Goal: Information Seeking & Learning: Learn about a topic

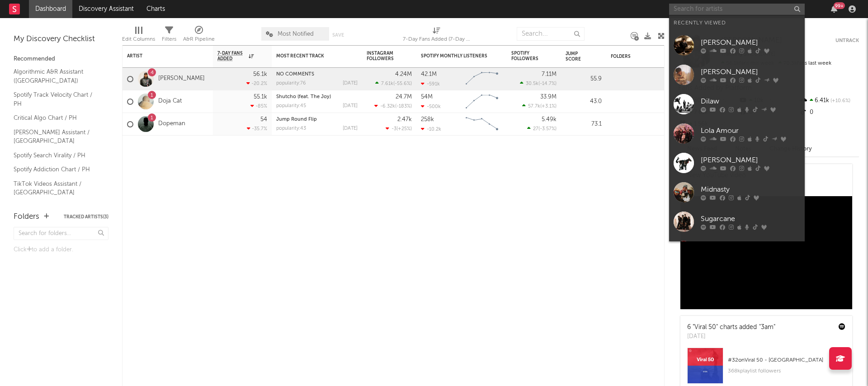
click at [691, 10] on input "text" at bounding box center [737, 9] width 136 height 11
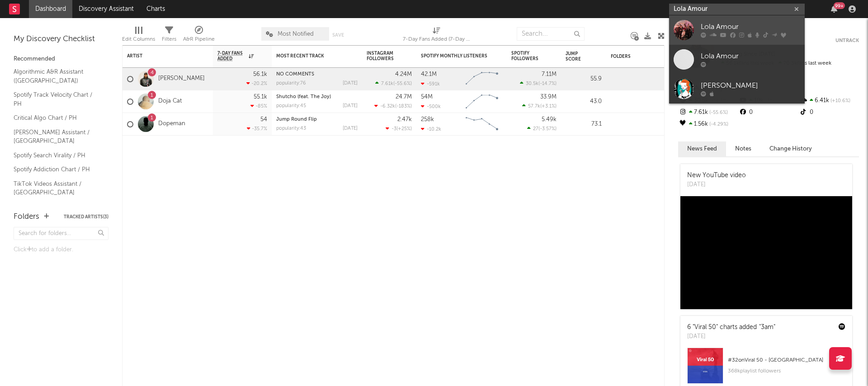
type input "Lola Amour"
click at [712, 33] on icon at bounding box center [713, 35] width 7 height 5
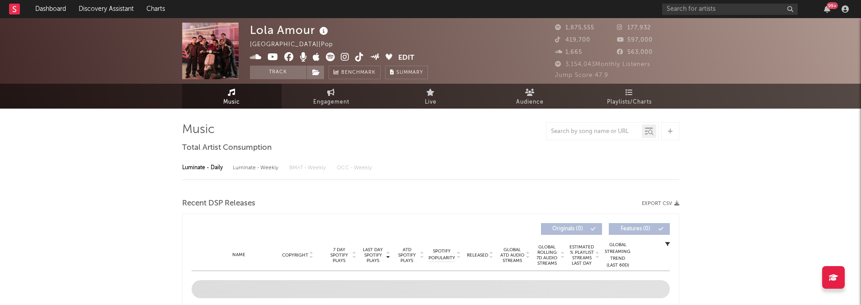
select select "6m"
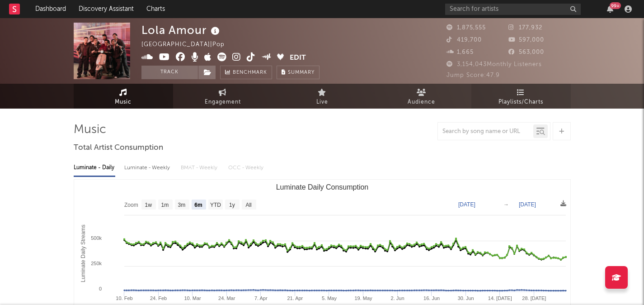
click at [520, 103] on span "Playlists/Charts" at bounding box center [521, 102] width 45 height 11
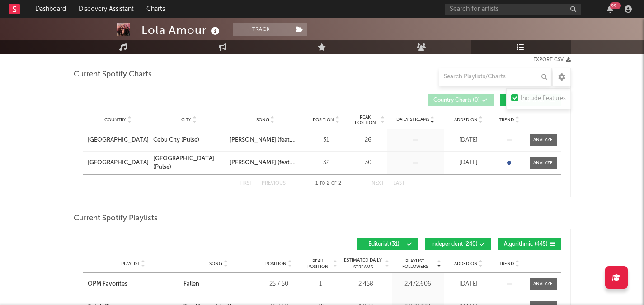
scroll to position [170, 0]
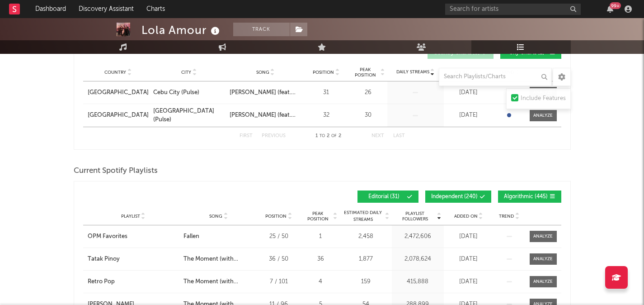
click at [452, 199] on span "Independent ( 240 )" at bounding box center [454, 196] width 47 height 5
click at [519, 200] on button "Algorithmic ( 445 )" at bounding box center [529, 196] width 63 height 12
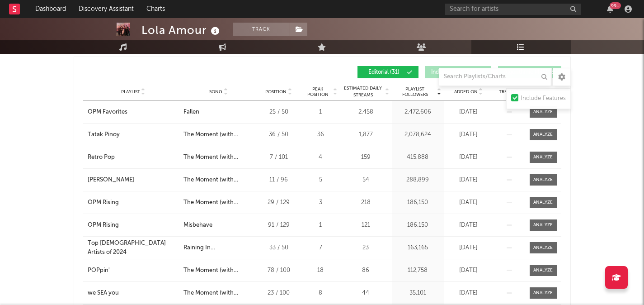
scroll to position [296, 0]
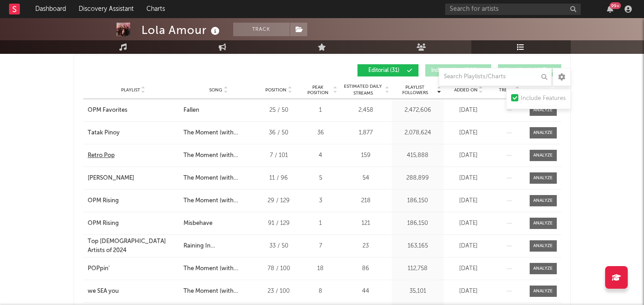
click at [102, 156] on div "Retro Pop" at bounding box center [101, 155] width 27 height 9
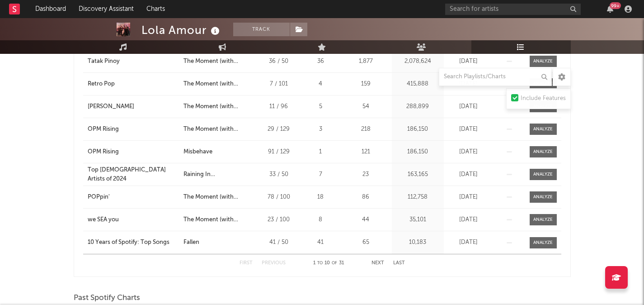
scroll to position [408, 0]
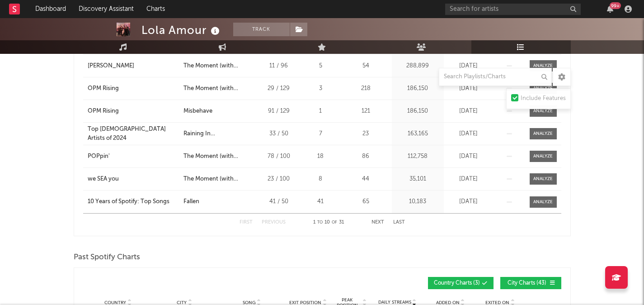
click at [379, 223] on button "Next" at bounding box center [378, 222] width 13 height 5
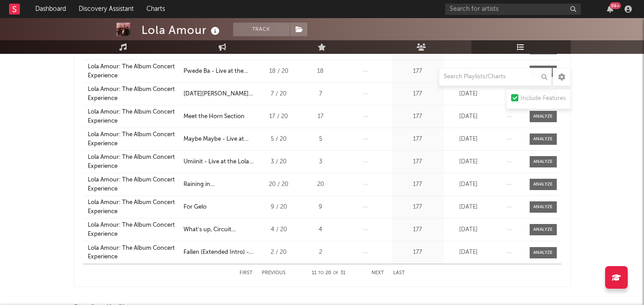
scroll to position [366, 0]
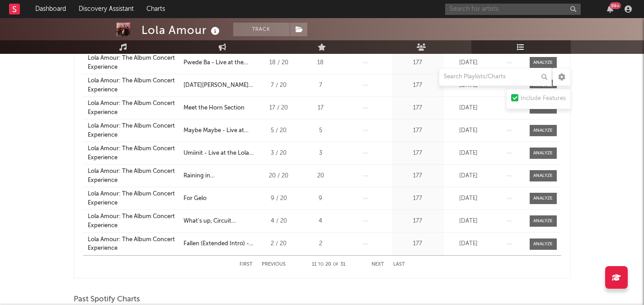
click at [477, 10] on input "text" at bounding box center [513, 9] width 136 height 11
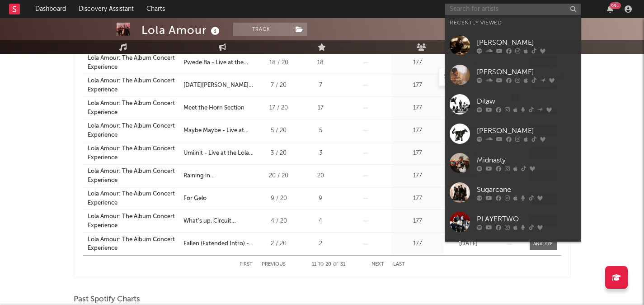
type input "d"
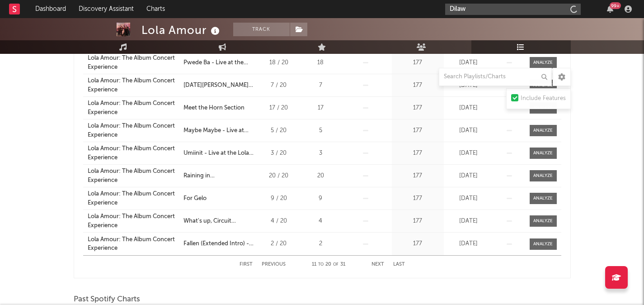
type input "Dilaw"
click at [484, 10] on input "Dilaw" at bounding box center [513, 9] width 136 height 11
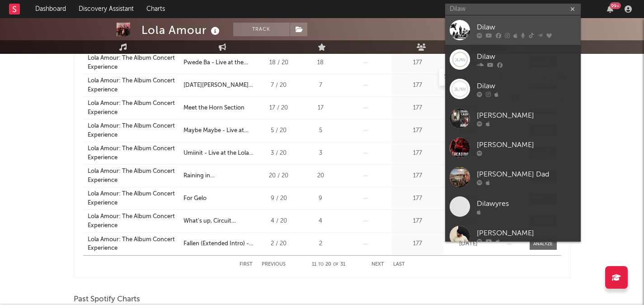
click at [486, 24] on div "Dilaw" at bounding box center [526, 27] width 99 height 11
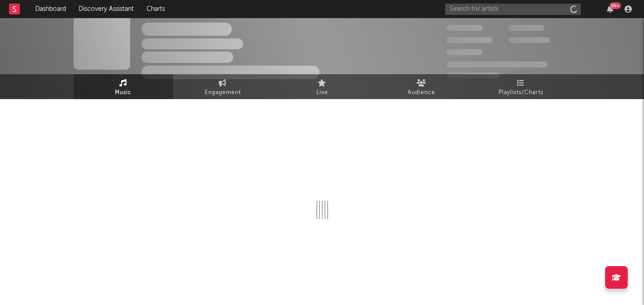
scroll to position [9, 0]
click at [524, 92] on span "Playlists/Charts" at bounding box center [521, 92] width 45 height 11
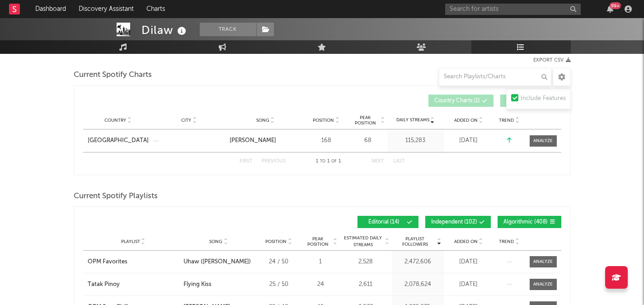
scroll to position [131, 0]
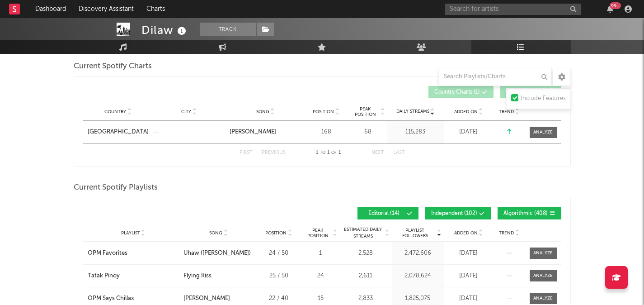
click at [508, 211] on span "Algorithmic ( 408 )" at bounding box center [526, 213] width 44 height 5
click at [441, 212] on span "Independent ( 102 )" at bounding box center [454, 213] width 46 height 5
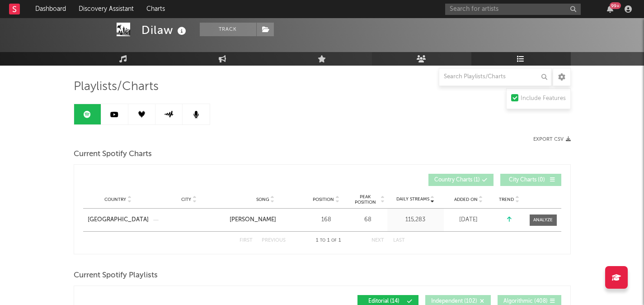
scroll to position [0, 0]
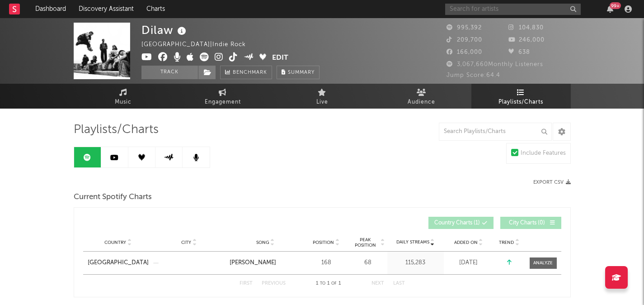
click at [533, 12] on input "text" at bounding box center [513, 9] width 136 height 11
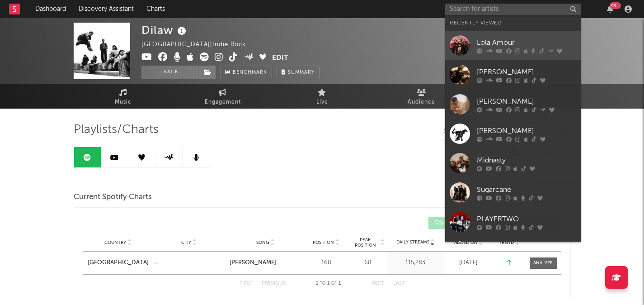
click at [510, 52] on icon at bounding box center [508, 50] width 5 height 5
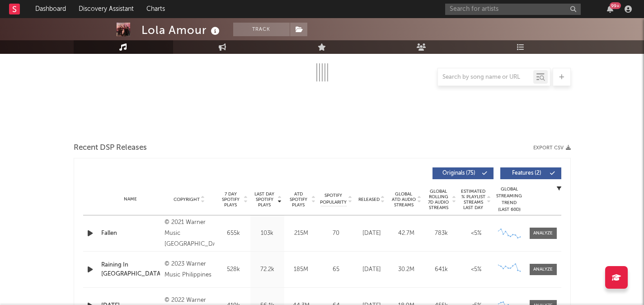
select select "6m"
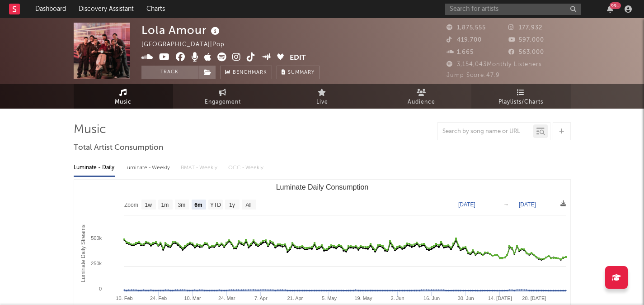
click at [508, 93] on link "Playlists/Charts" at bounding box center [521, 96] width 99 height 25
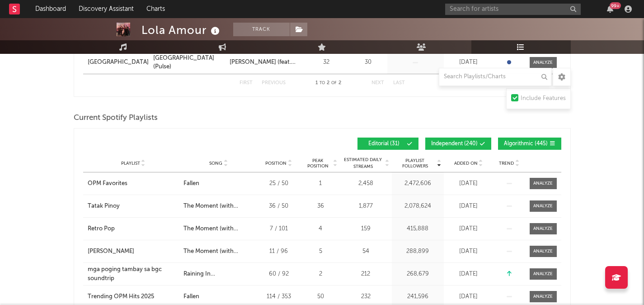
scroll to position [135, 0]
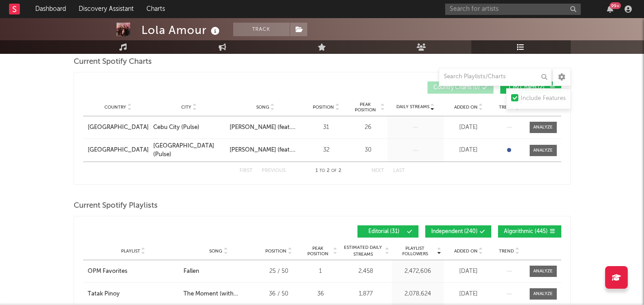
click at [455, 230] on span "Independent ( 240 )" at bounding box center [454, 231] width 47 height 5
click at [518, 226] on button "Algorithmic ( 445 )" at bounding box center [529, 231] width 63 height 12
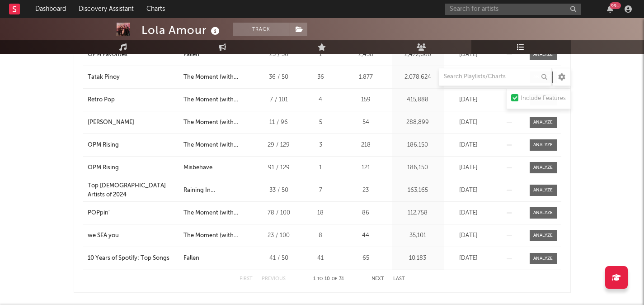
scroll to position [345, 0]
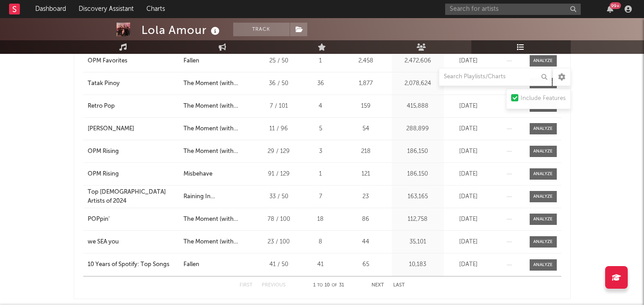
click at [378, 283] on button "Next" at bounding box center [378, 285] width 13 height 5
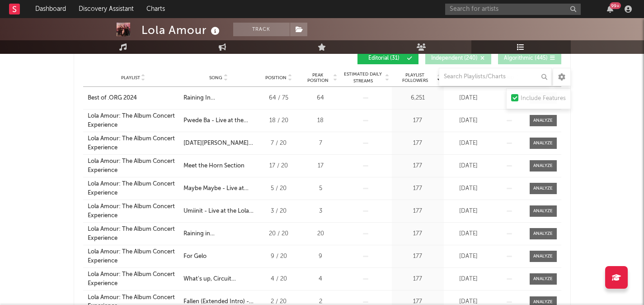
scroll to position [345, 0]
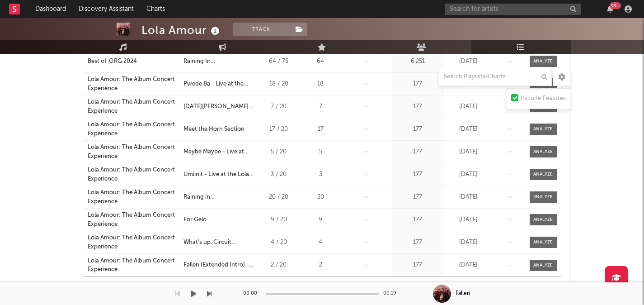
click at [282, 284] on div "00:00 00:19" at bounding box center [322, 293] width 158 height 23
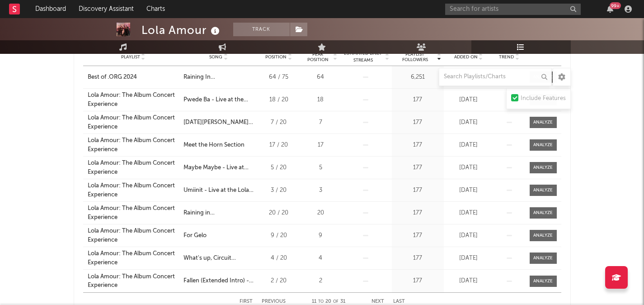
scroll to position [346, 0]
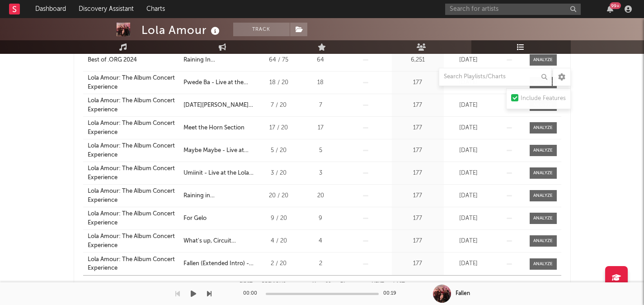
click at [279, 283] on div "00:00 00:19" at bounding box center [322, 293] width 158 height 23
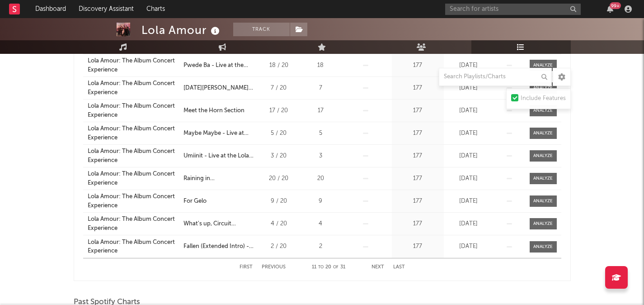
scroll to position [409, 0]
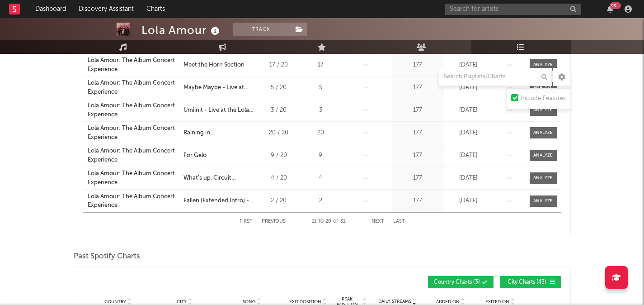
click at [268, 222] on button "Previous" at bounding box center [274, 221] width 24 height 5
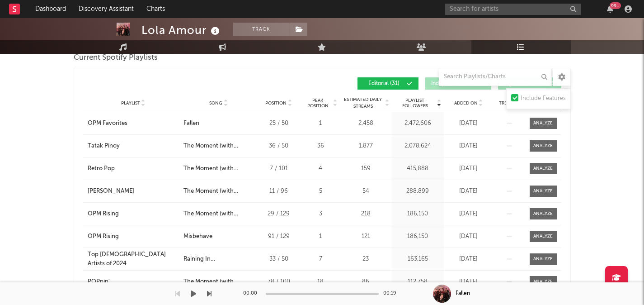
scroll to position [246, 0]
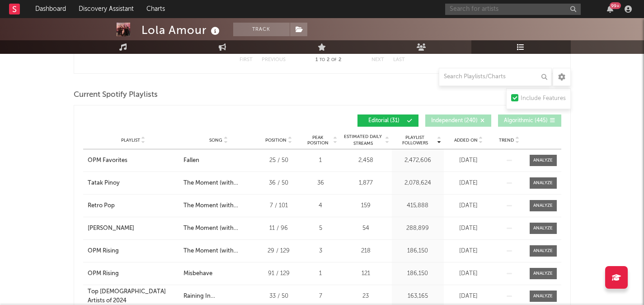
click at [465, 10] on input "text" at bounding box center [513, 9] width 136 height 11
click at [476, 12] on input "dilaw" at bounding box center [513, 9] width 136 height 11
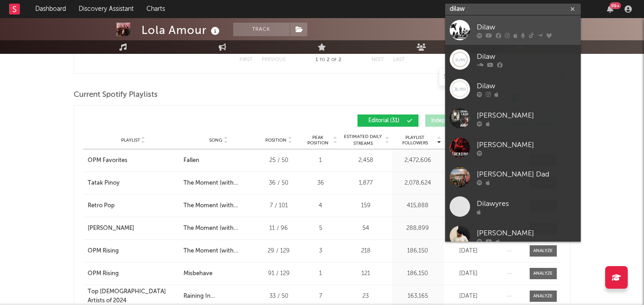
type input "dilaw"
click at [477, 24] on div "Dilaw" at bounding box center [526, 27] width 99 height 11
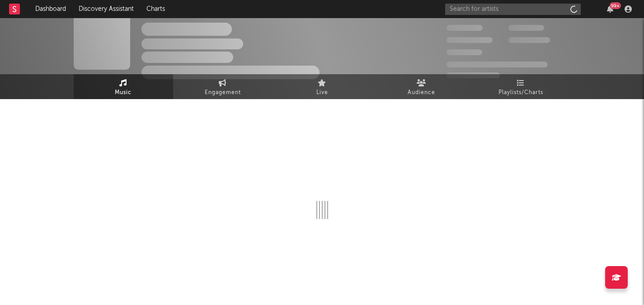
scroll to position [9, 0]
select select "6m"
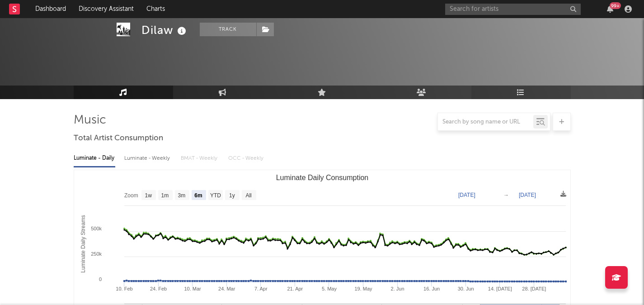
scroll to position [246, 0]
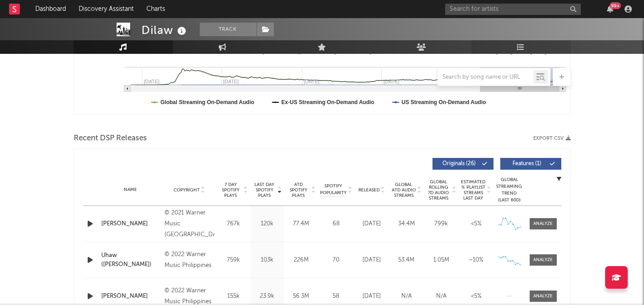
click at [531, 47] on link "Playlists/Charts" at bounding box center [521, 47] width 99 height 14
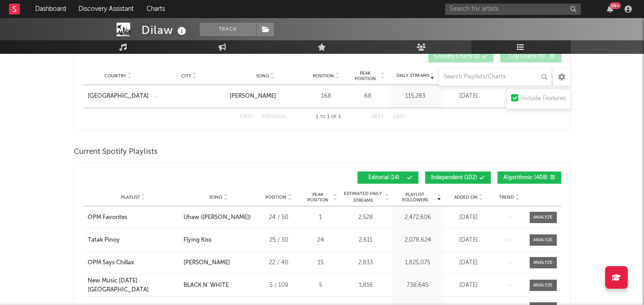
scroll to position [169, 0]
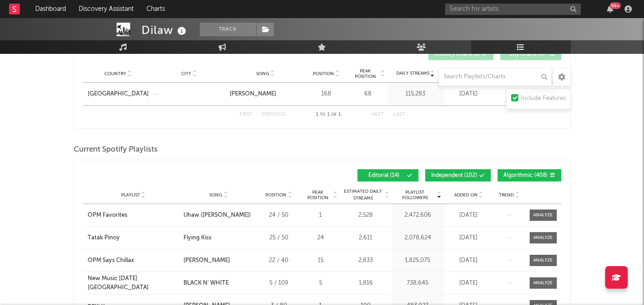
click at [449, 174] on span "Independent ( 102 )" at bounding box center [454, 175] width 46 height 5
click at [503, 175] on button "Algorithmic ( 408 )" at bounding box center [530, 175] width 64 height 12
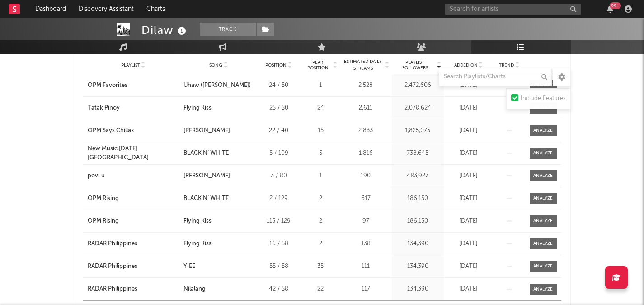
scroll to position [306, 0]
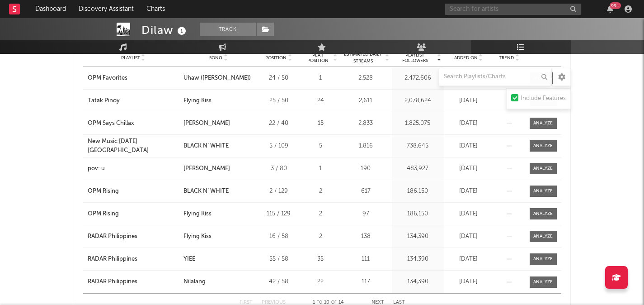
click at [505, 9] on input "text" at bounding box center [513, 9] width 136 height 11
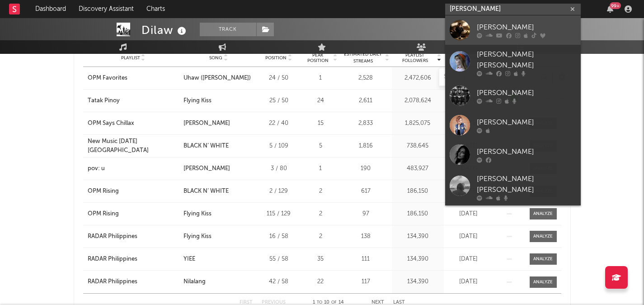
type input "[PERSON_NAME]"
click at [505, 32] on div "[PERSON_NAME]" at bounding box center [526, 27] width 99 height 11
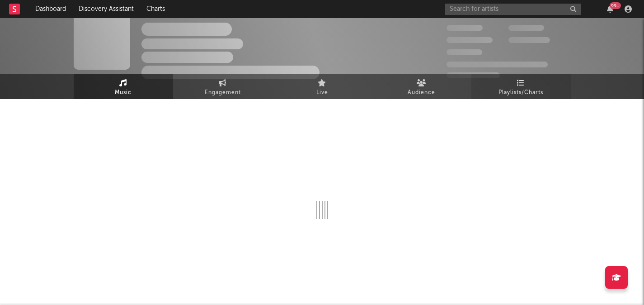
click at [492, 86] on link "Playlists/Charts" at bounding box center [521, 86] width 99 height 25
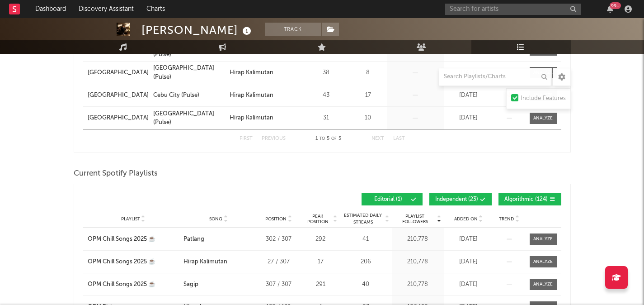
scroll to position [236, 0]
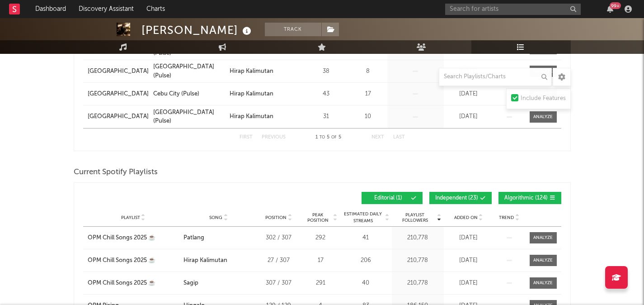
click at [451, 196] on span "Independent ( 23 )" at bounding box center [456, 197] width 43 height 5
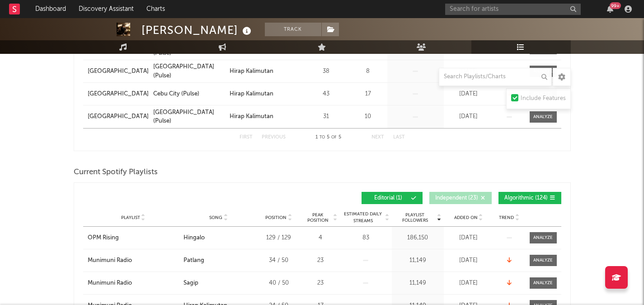
click at [519, 194] on button "Algorithmic ( 124 )" at bounding box center [530, 198] width 63 height 12
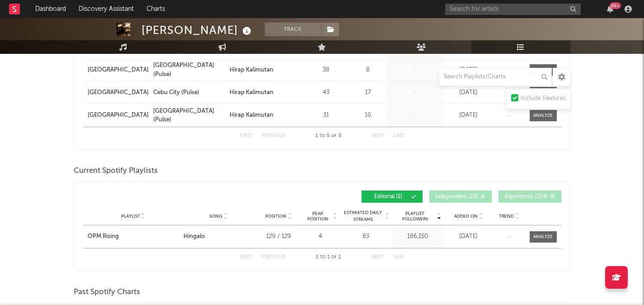
scroll to position [238, 0]
click at [483, 9] on input "text" at bounding box center [513, 9] width 136 height 11
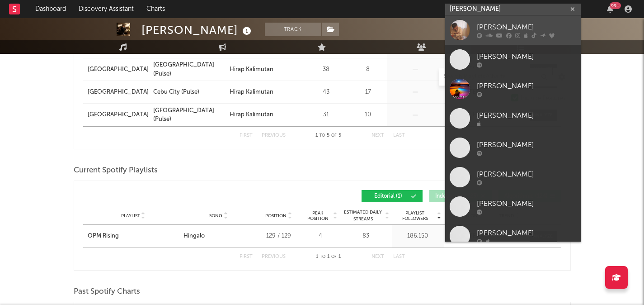
type input "[PERSON_NAME]"
click at [497, 24] on div "[PERSON_NAME]" at bounding box center [526, 27] width 99 height 11
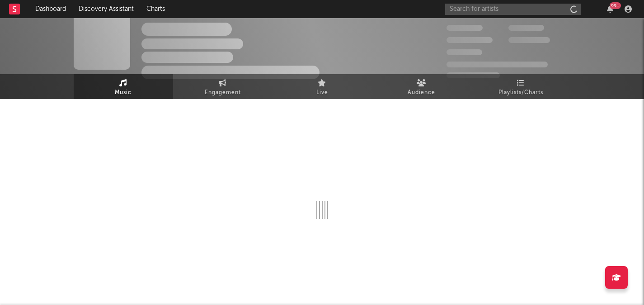
scroll to position [9, 0]
click at [505, 98] on link "Playlists/Charts" at bounding box center [521, 86] width 99 height 25
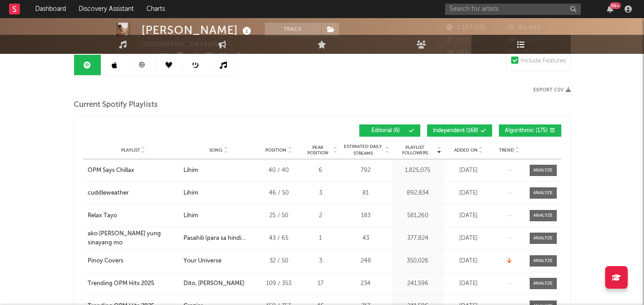
scroll to position [107, 0]
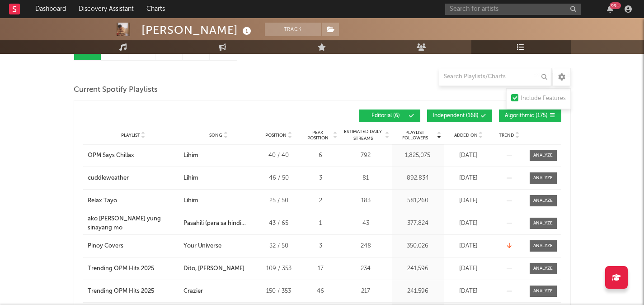
click at [454, 117] on span "Independent ( 168 )" at bounding box center [456, 115] width 46 height 5
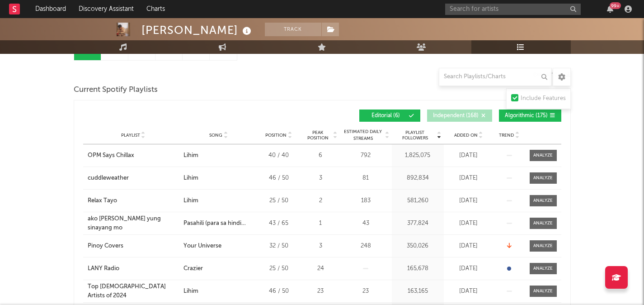
click at [513, 117] on span "Algorithmic ( 175 )" at bounding box center [526, 115] width 43 height 5
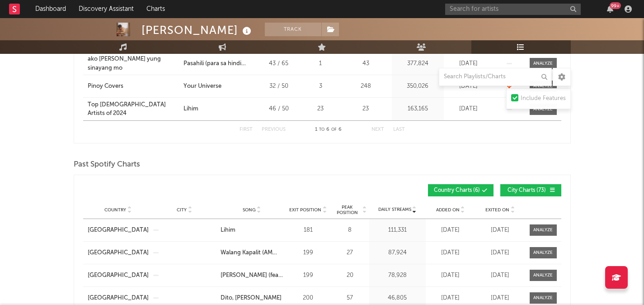
scroll to position [0, 0]
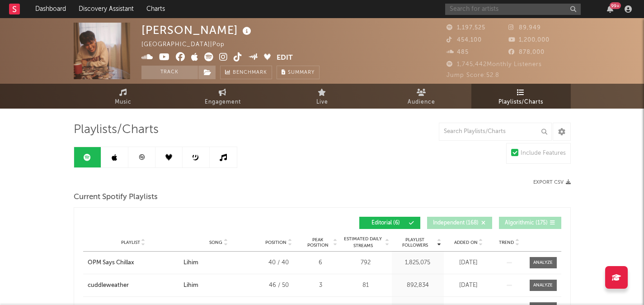
click at [504, 10] on input "text" at bounding box center [513, 9] width 136 height 11
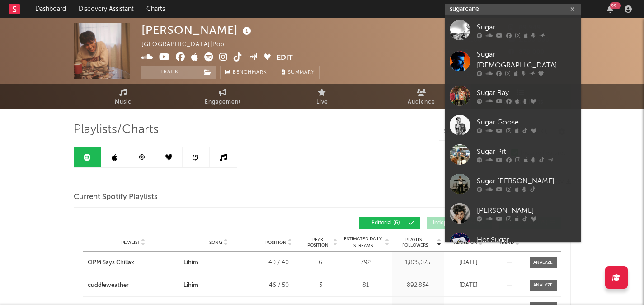
click at [492, 8] on input "sugarcane" at bounding box center [513, 9] width 136 height 11
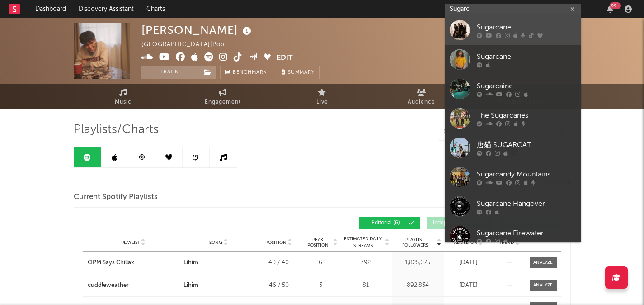
type input "Sugarc"
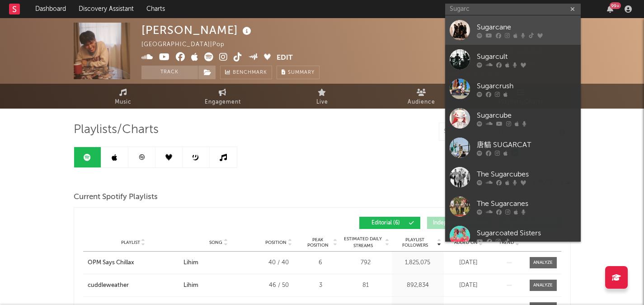
click at [481, 28] on div "Sugarcane" at bounding box center [526, 27] width 99 height 11
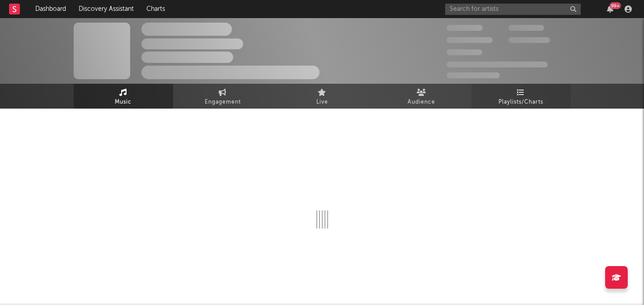
click at [501, 99] on span "Playlists/Charts" at bounding box center [521, 102] width 45 height 11
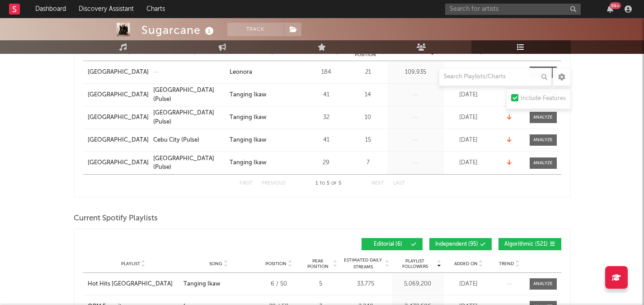
scroll to position [270, 0]
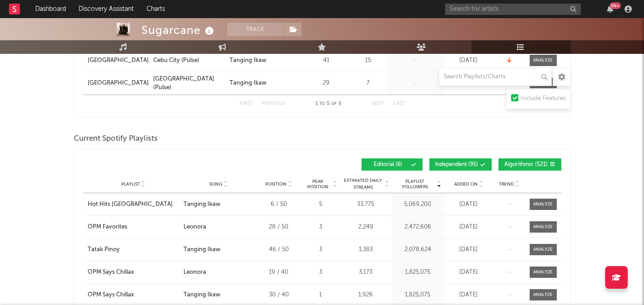
click at [446, 165] on span "Independent ( 95 )" at bounding box center [456, 164] width 43 height 5
click at [518, 165] on span "Algorithmic ( 521 )" at bounding box center [526, 164] width 43 height 5
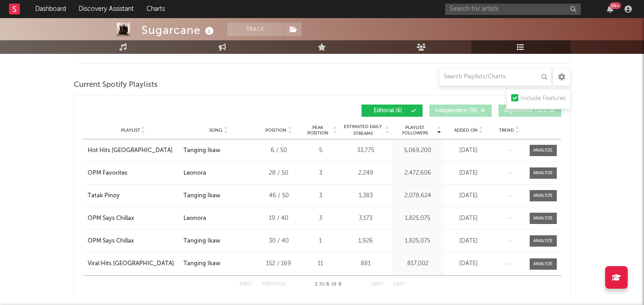
scroll to position [324, 0]
